Goal: Task Accomplishment & Management: Manage account settings

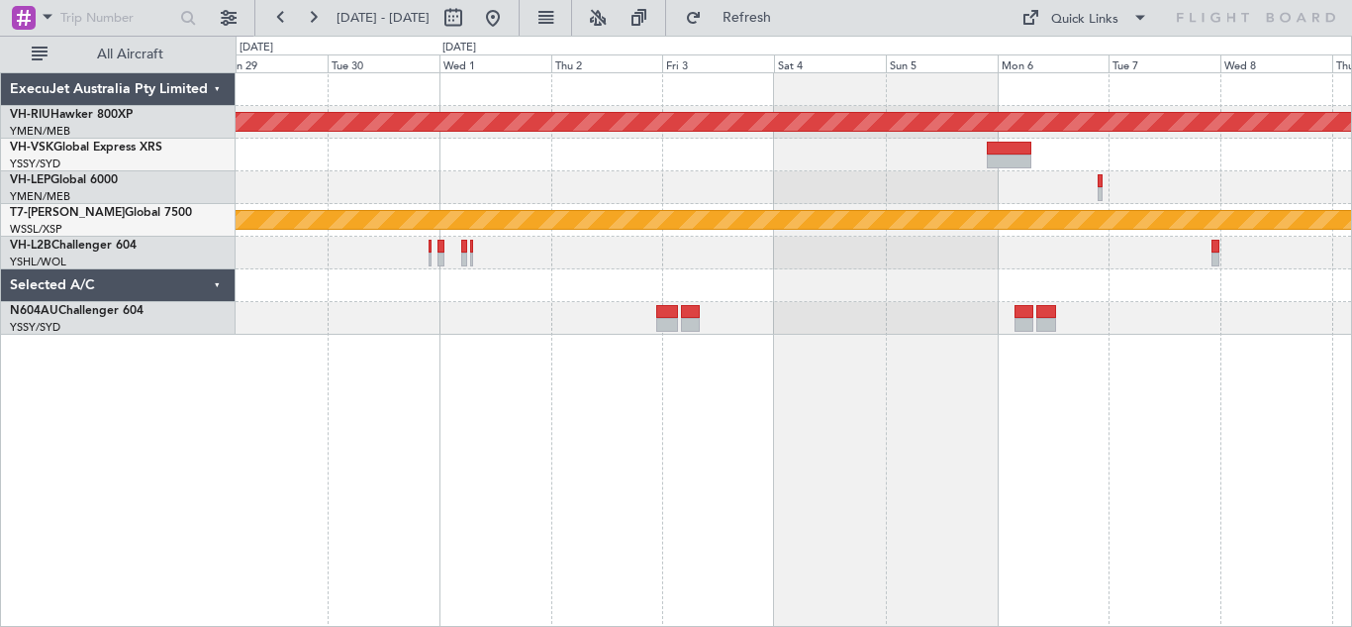
click at [1214, 377] on div "Planned Maint [GEOGRAPHIC_DATA] ([GEOGRAPHIC_DATA]) Planned Maint [GEOGRAPHIC_D…" at bounding box center [794, 349] width 1117 height 554
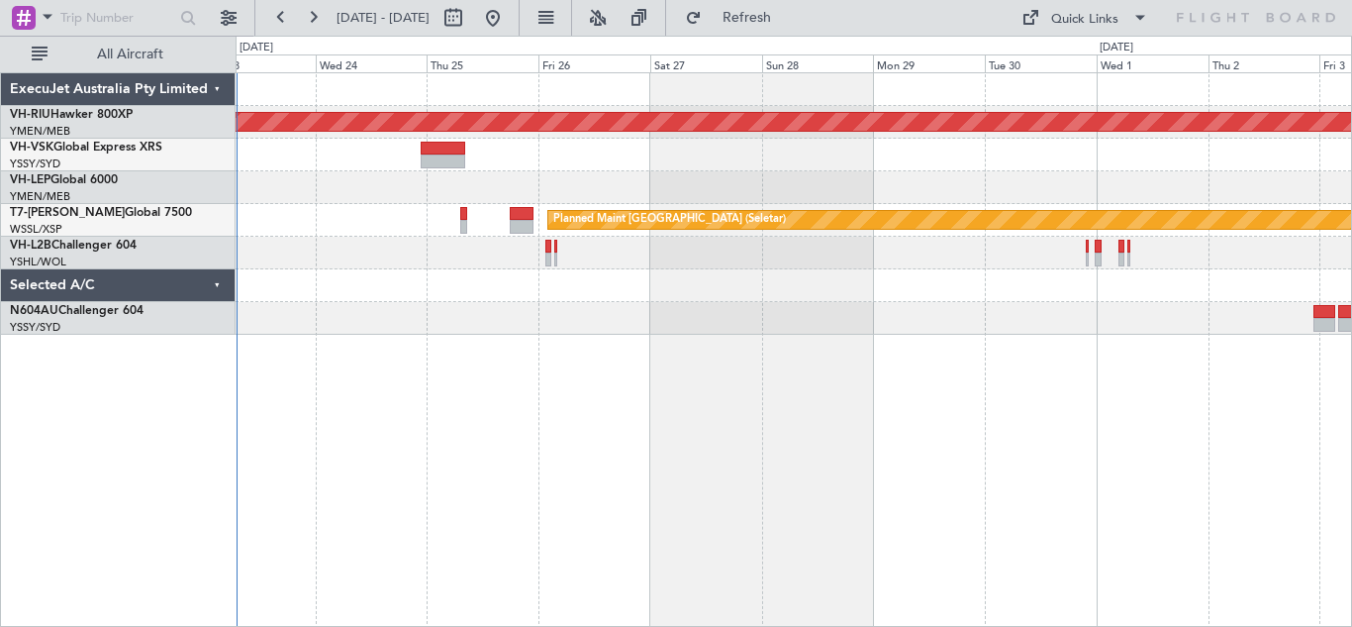
click at [1220, 297] on div at bounding box center [794, 285] width 1116 height 33
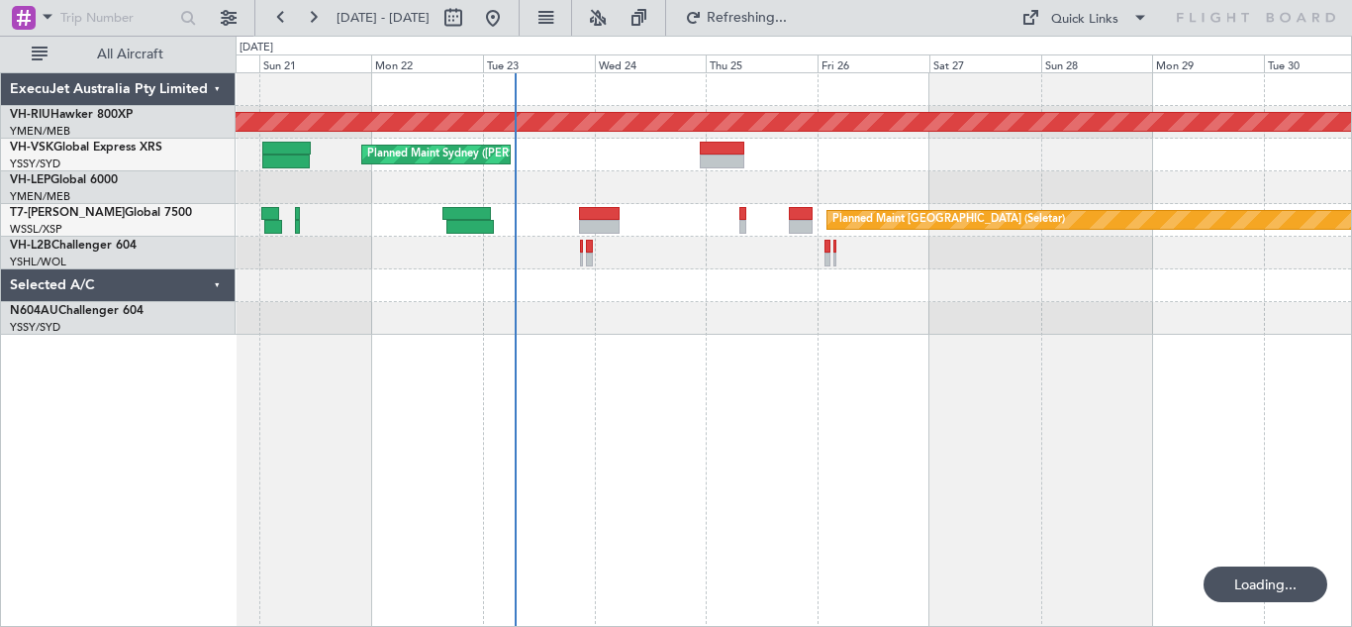
click at [728, 318] on div at bounding box center [794, 318] width 1116 height 33
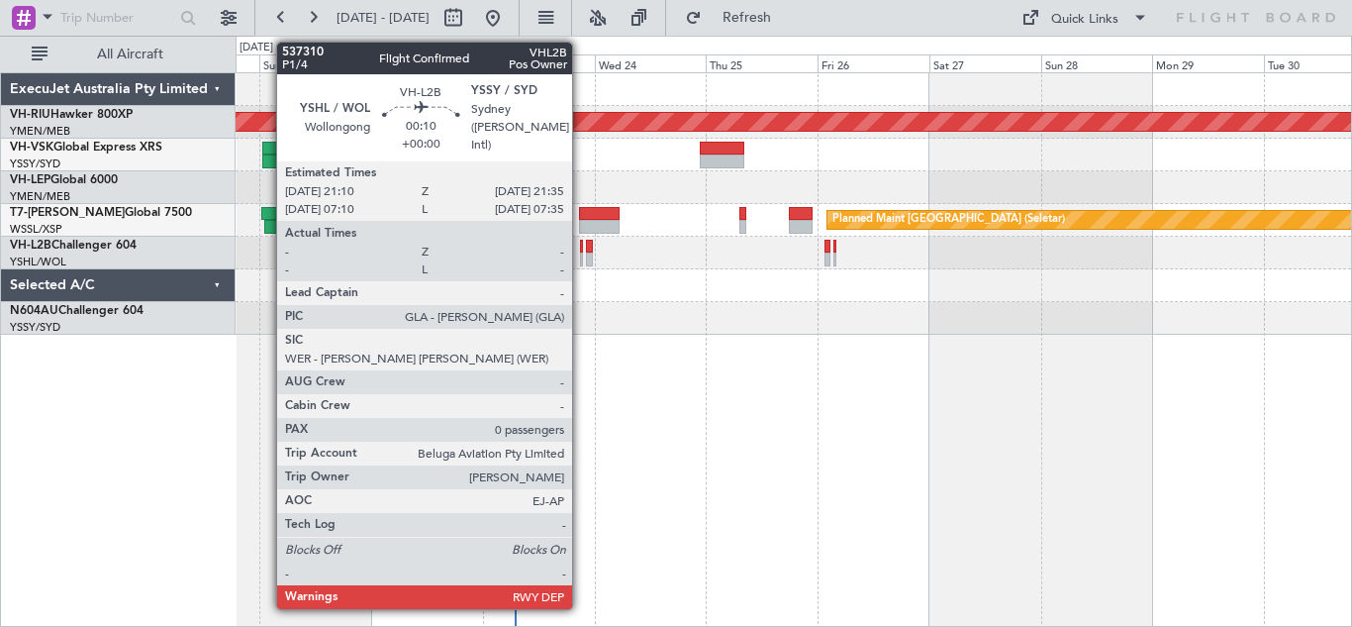
click at [581, 254] on div at bounding box center [581, 259] width 2 height 14
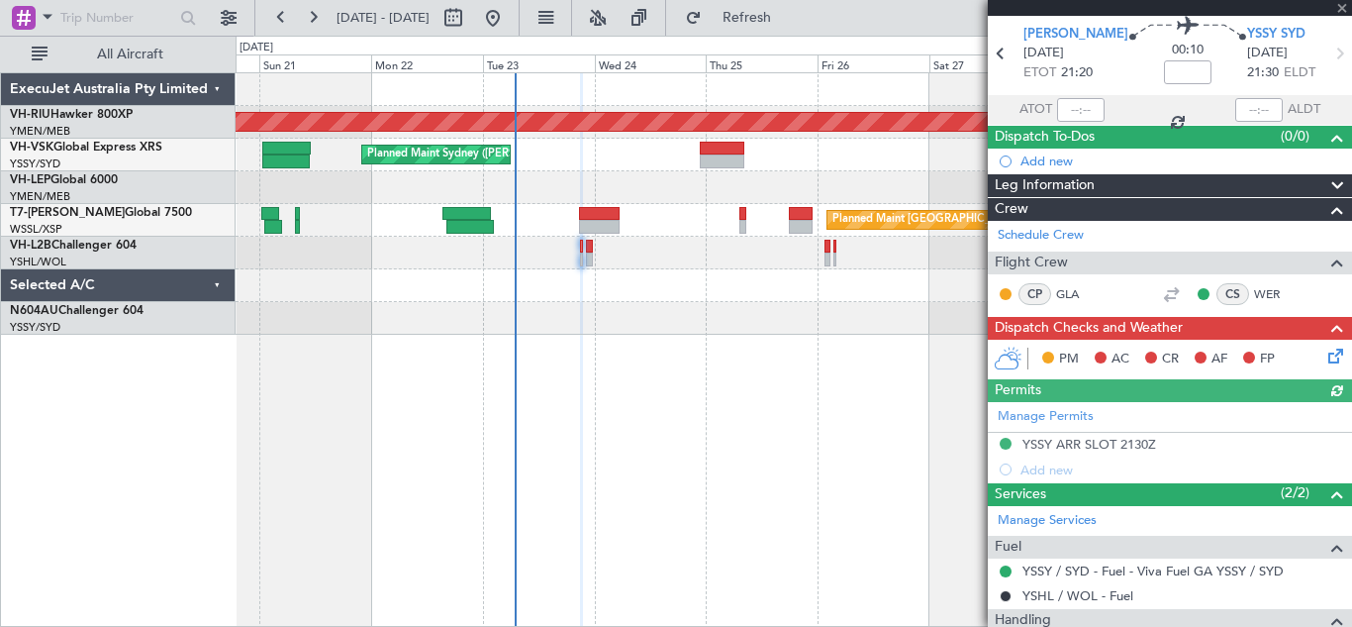
scroll to position [178, 0]
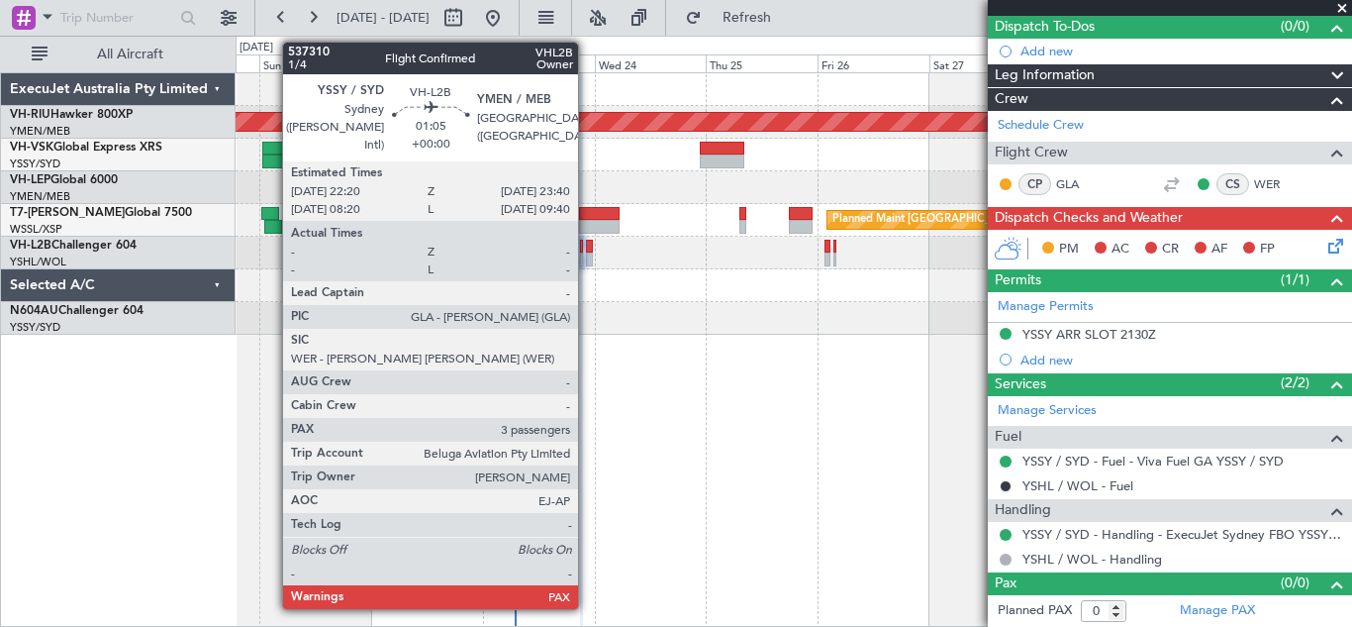
click at [587, 252] on div at bounding box center [589, 259] width 7 height 14
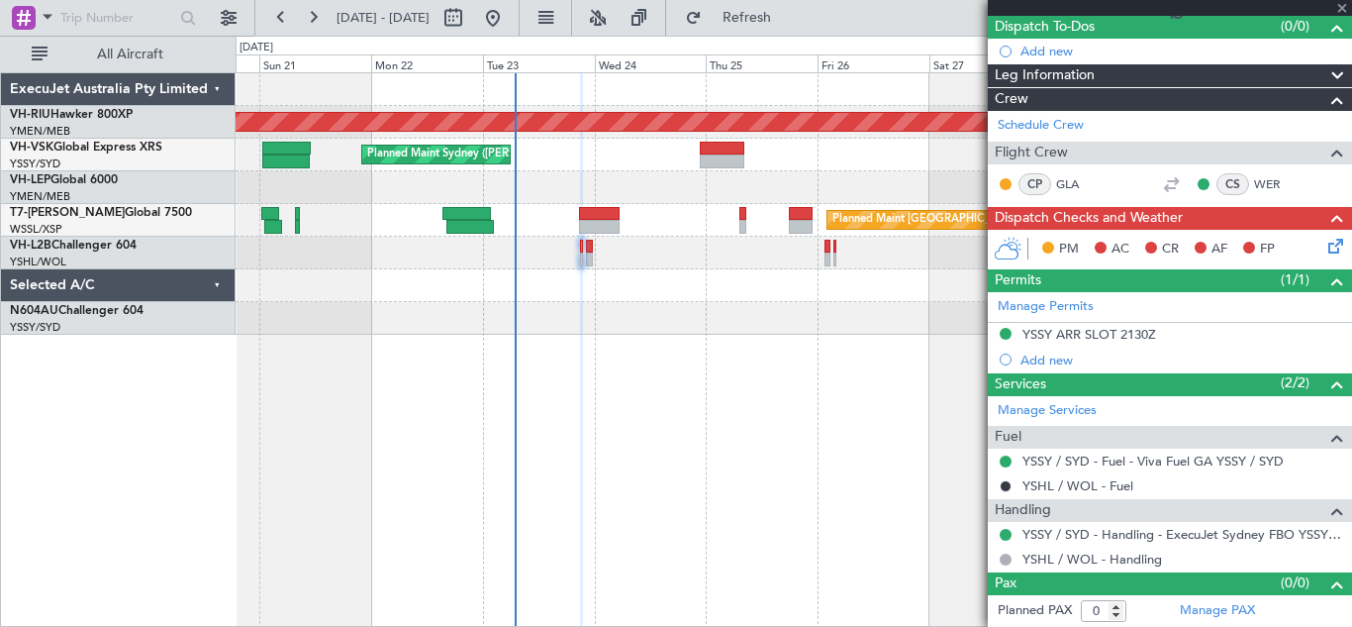
type input "3"
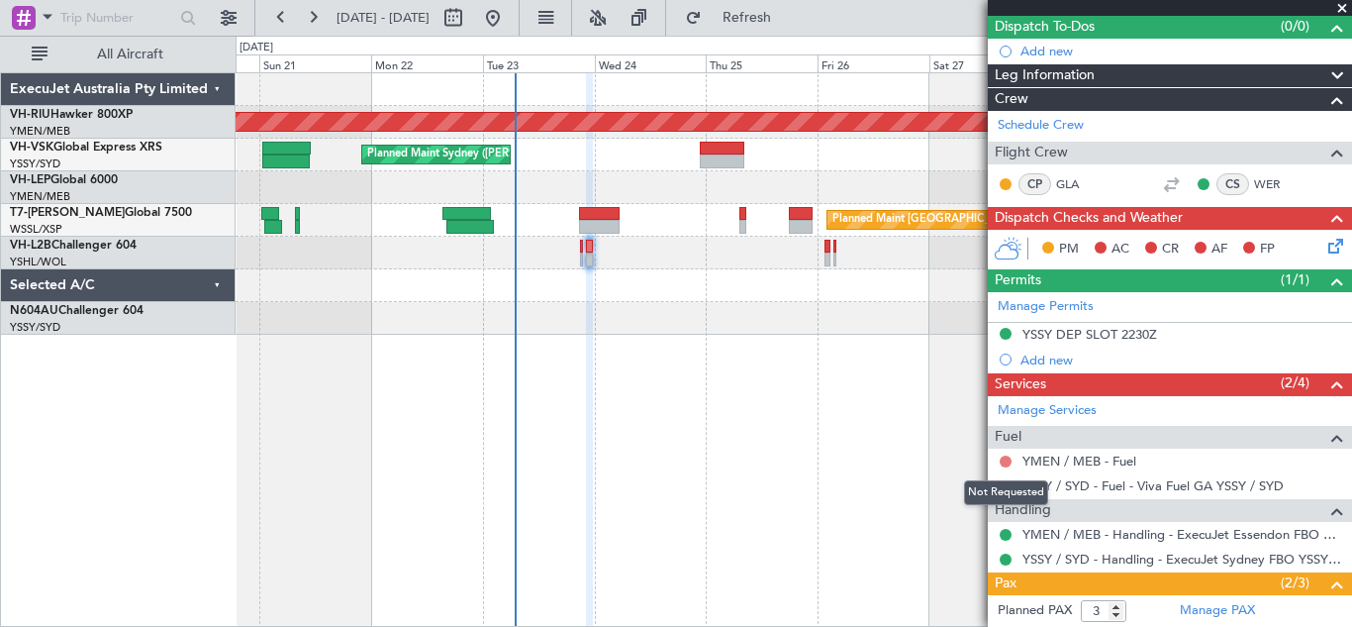
click at [1009, 458] on button at bounding box center [1006, 461] width 12 height 12
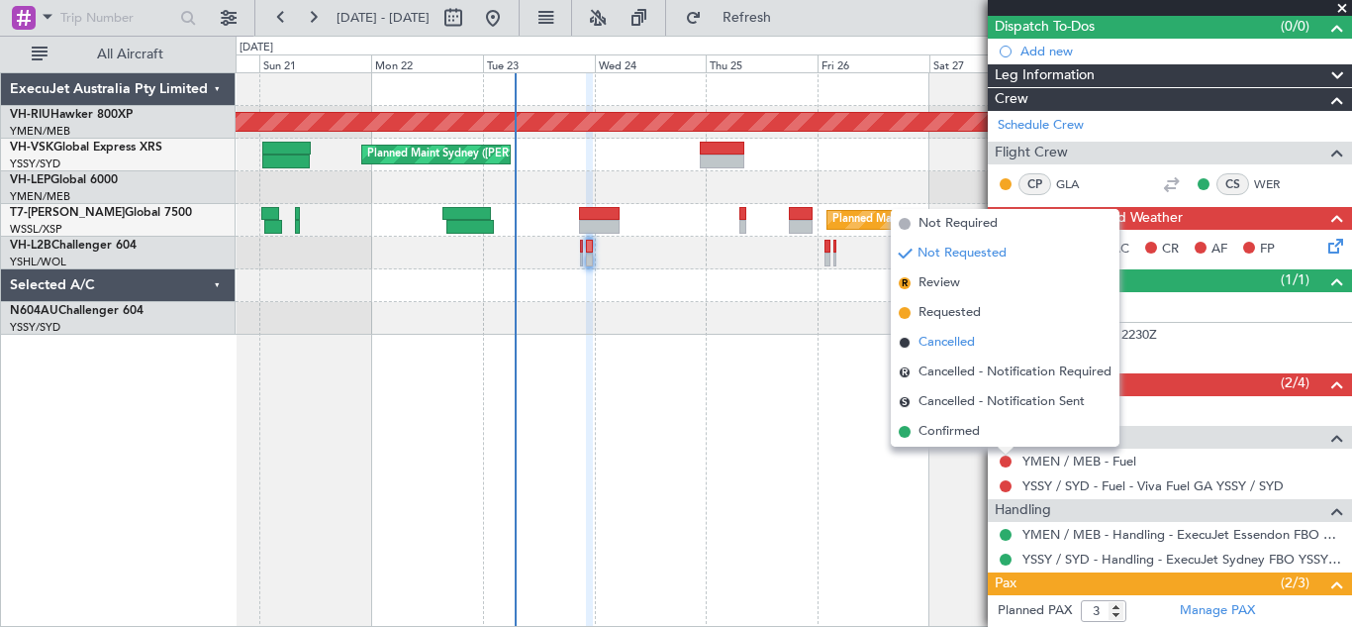
click at [942, 346] on span "Cancelled" at bounding box center [947, 343] width 56 height 20
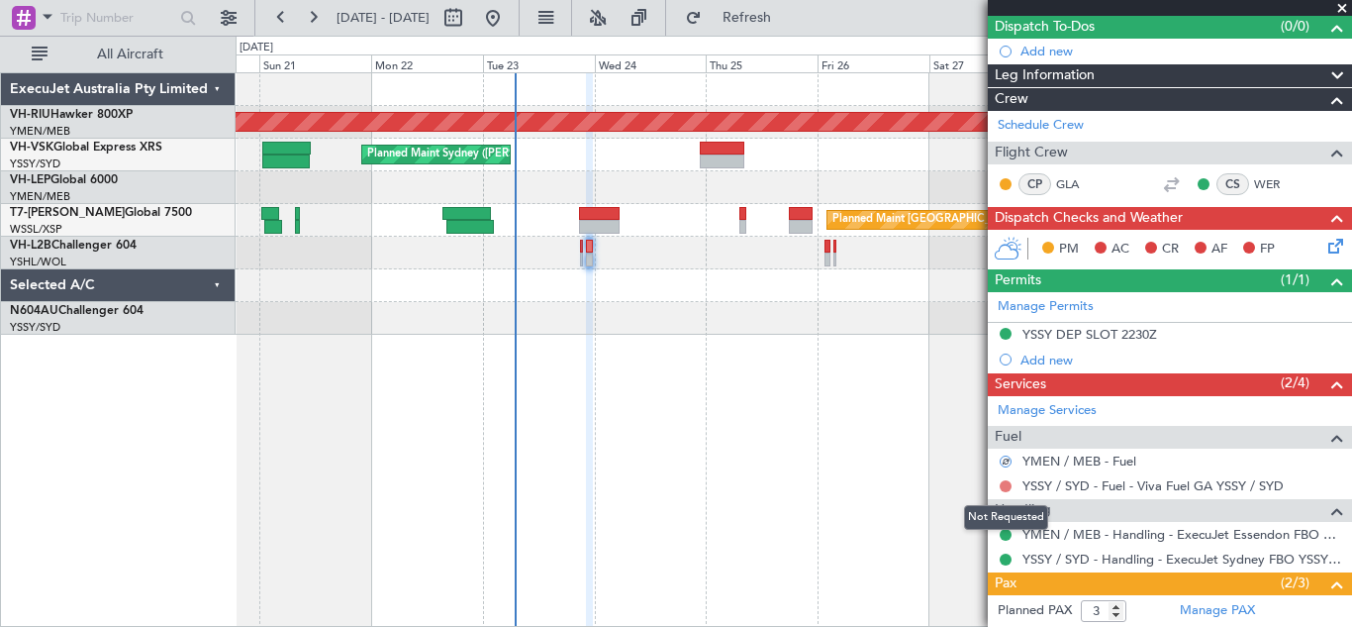
click at [1006, 486] on button at bounding box center [1006, 486] width 12 height 12
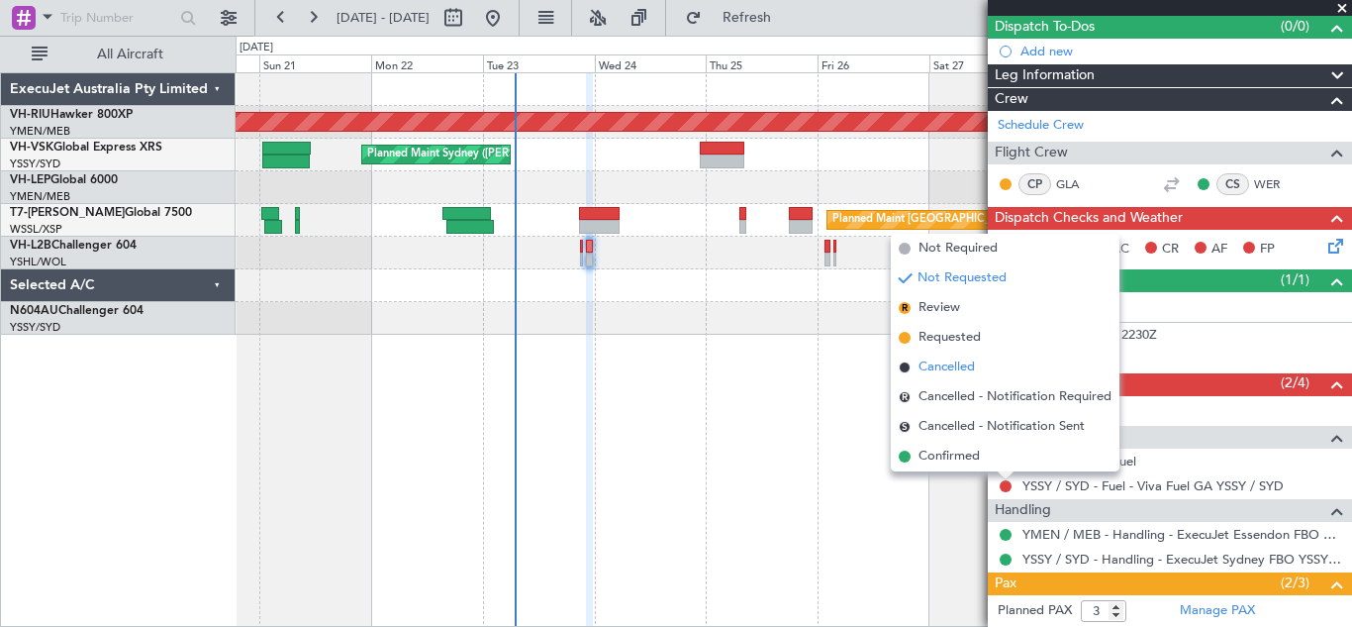
click at [930, 370] on span "Cancelled" at bounding box center [947, 367] width 56 height 20
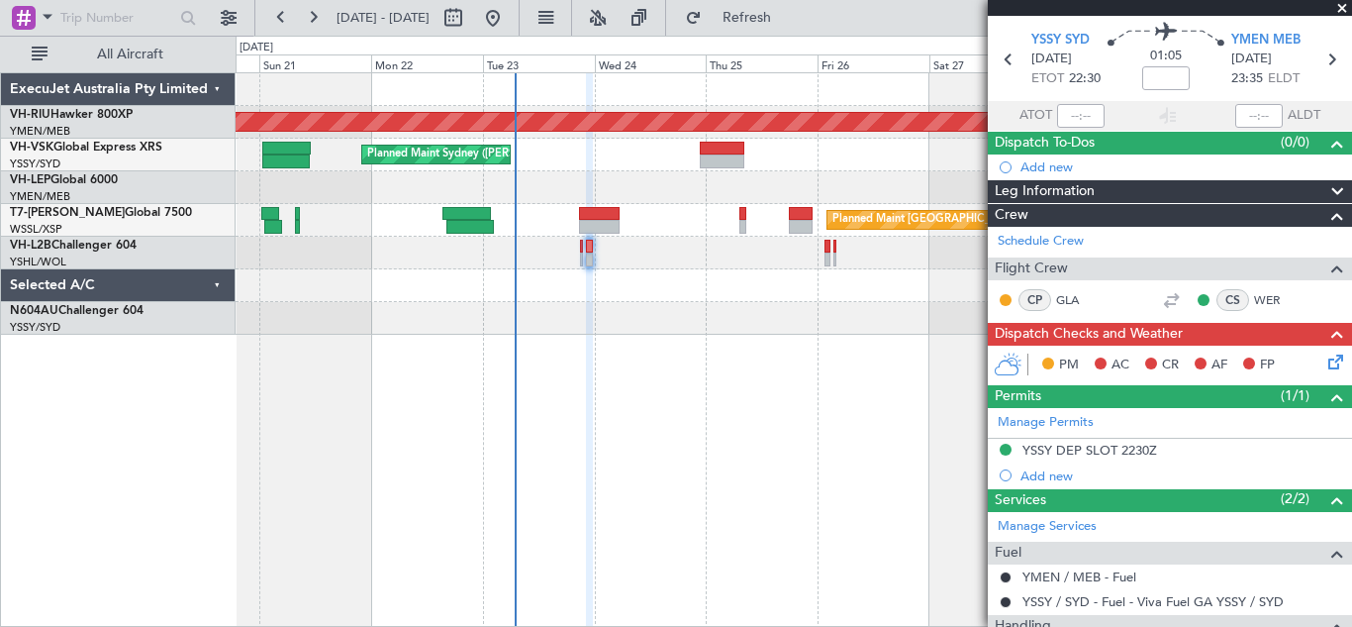
scroll to position [0, 0]
